Goal: Complete application form

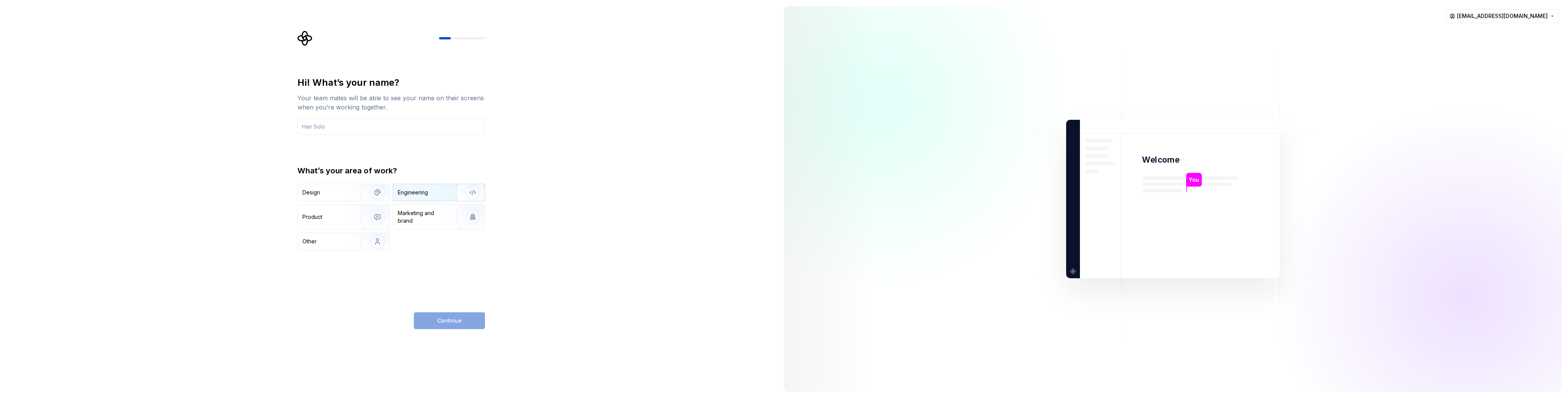
click at [429, 195] on div "Engineering" at bounding box center [428, 193] width 61 height 8
click at [359, 120] on input "text" at bounding box center [391, 126] width 188 height 17
type input "[PERSON_NAME]"
click at [466, 320] on button "Continue" at bounding box center [449, 320] width 71 height 17
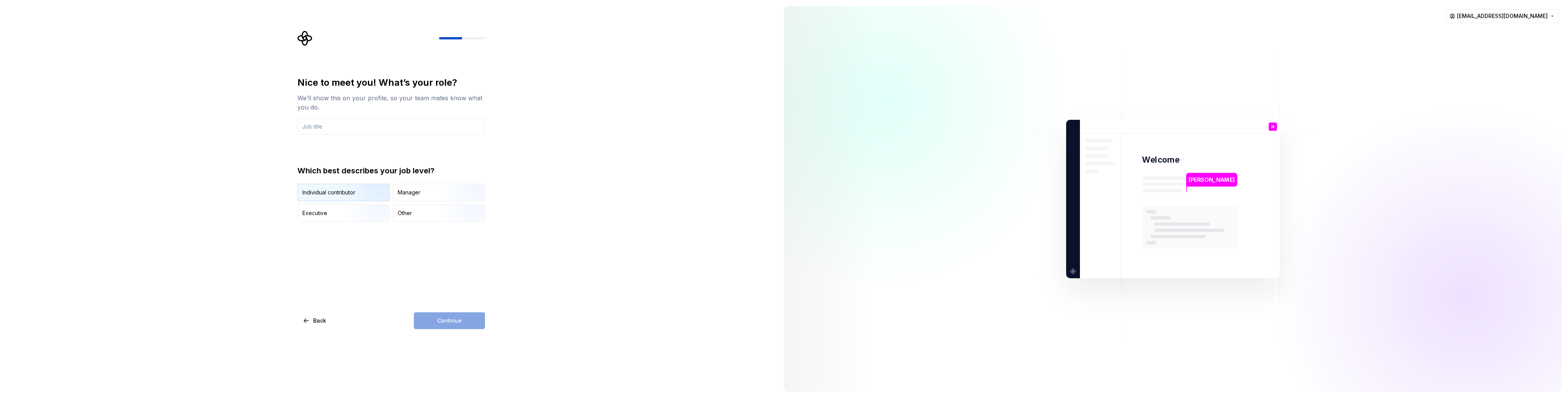
click at [325, 199] on div "Individual contributor" at bounding box center [343, 192] width 92 height 17
click at [363, 124] on input "text" at bounding box center [391, 126] width 188 height 17
type input "software engineer"
click at [452, 320] on span "Continue" at bounding box center [449, 321] width 25 height 8
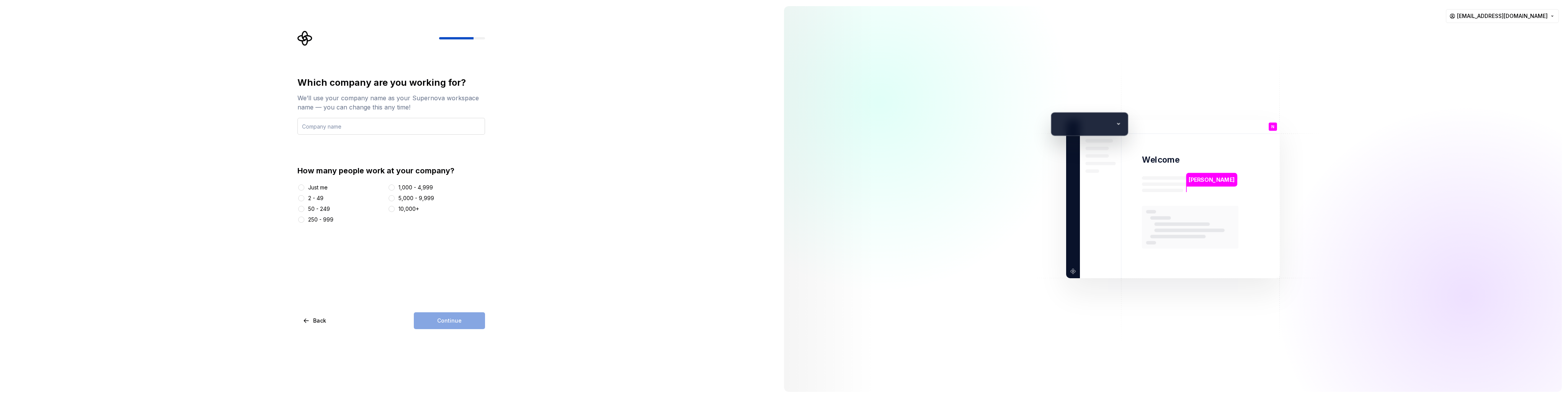
click at [319, 128] on input "text" at bounding box center [391, 126] width 188 height 17
type input "Gipric"
click at [304, 200] on div at bounding box center [301, 199] width 8 height 8
click at [298, 198] on button "2 - 49" at bounding box center [301, 198] width 6 height 6
click at [458, 317] on span "Continue" at bounding box center [449, 321] width 25 height 8
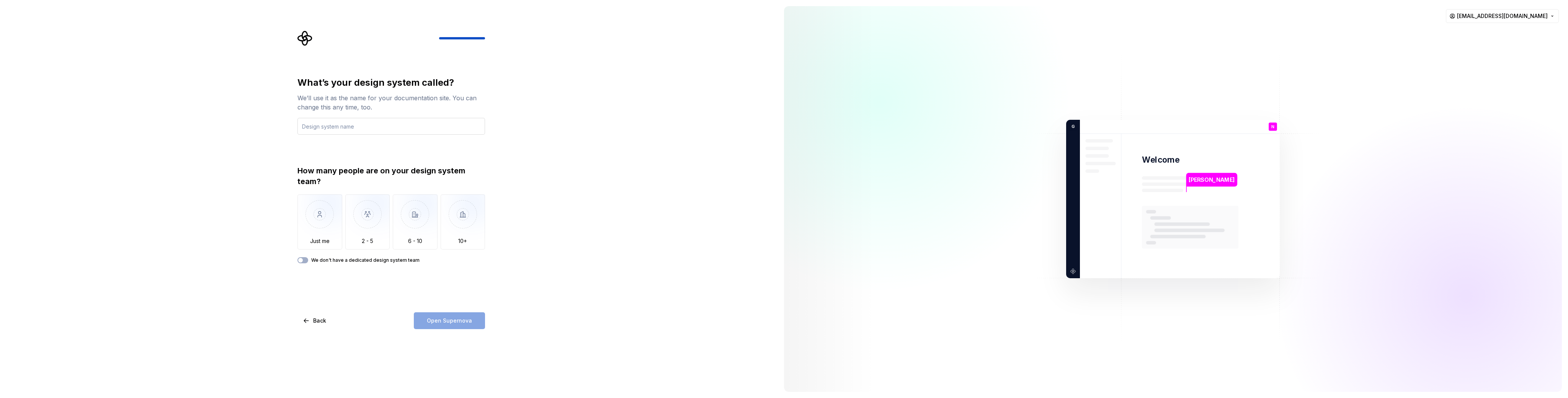
click at [350, 125] on input "text" at bounding box center [391, 126] width 188 height 17
type input "Gipric"
click at [329, 213] on img "button" at bounding box center [319, 221] width 44 height 51
click at [388, 262] on label "We don't have a dedicated design system team" at bounding box center [365, 260] width 108 height 6
click at [308, 262] on button "We don't have a dedicated design system team" at bounding box center [302, 260] width 11 height 6
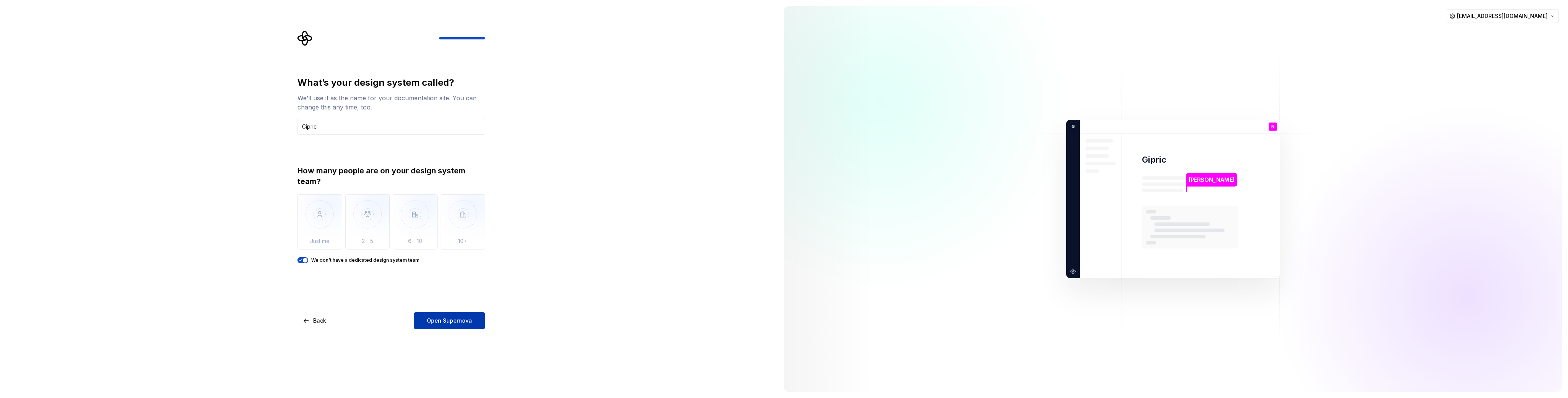
click at [462, 322] on span "Open Supernova" at bounding box center [450, 321] width 45 height 8
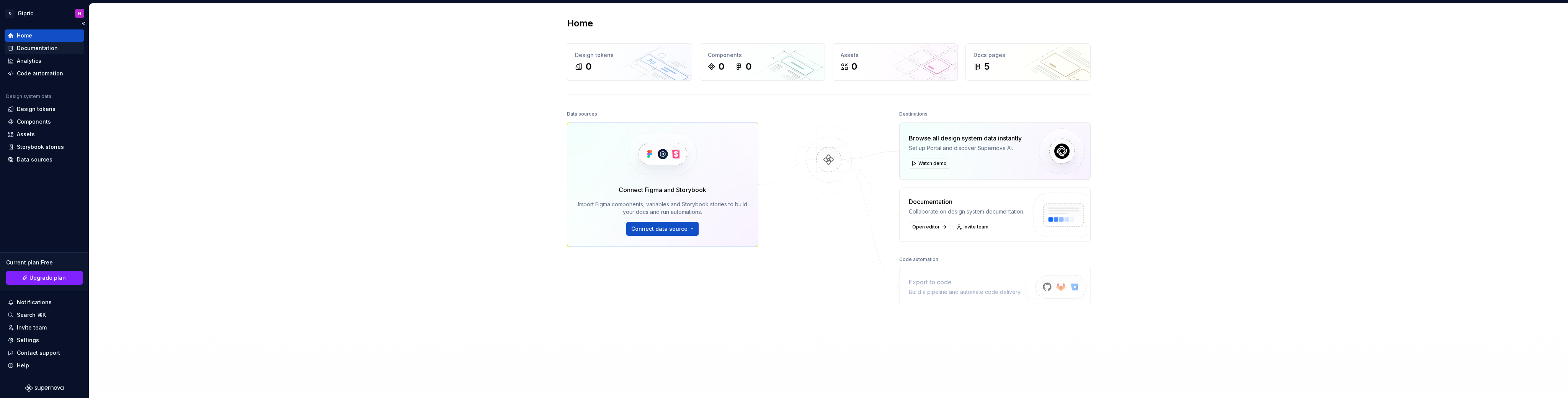
click at [24, 47] on div "Documentation" at bounding box center [37, 48] width 41 height 8
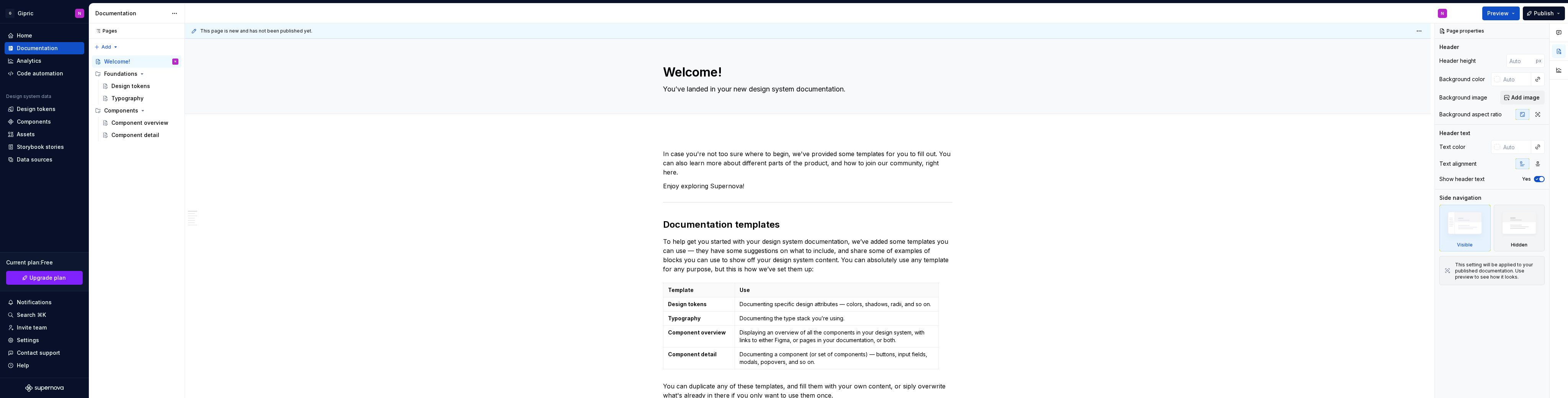
type textarea "*"
